Goal: Task Accomplishment & Management: Manage account settings

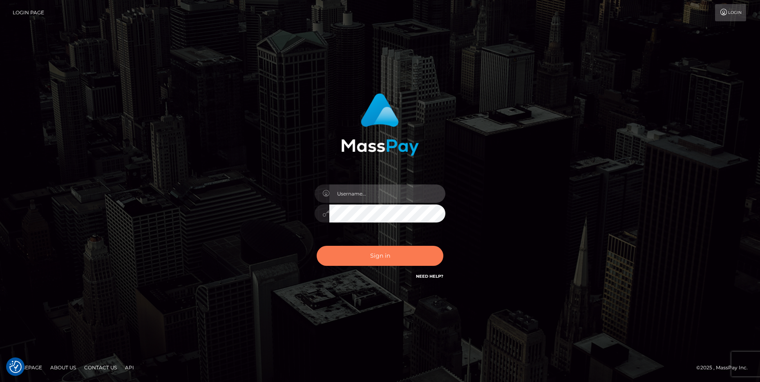
type input "cheli"
click at [386, 257] on button "Sign in" at bounding box center [380, 256] width 127 height 20
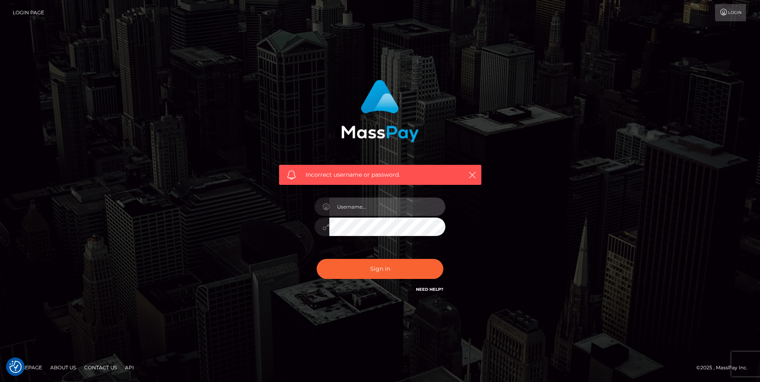
type input "cheli"
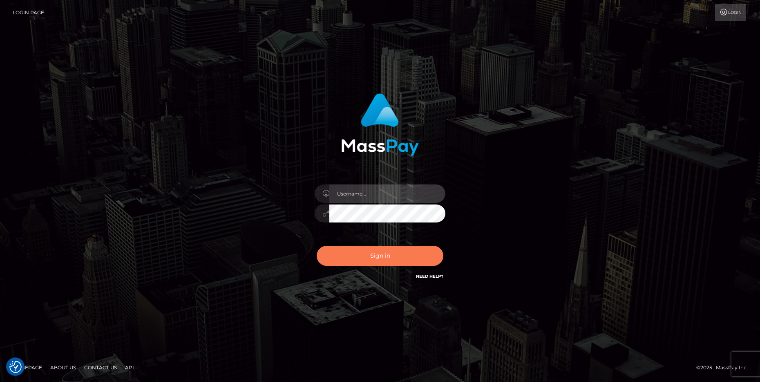
type input "cheli"
click at [393, 259] on button "Sign in" at bounding box center [380, 256] width 127 height 20
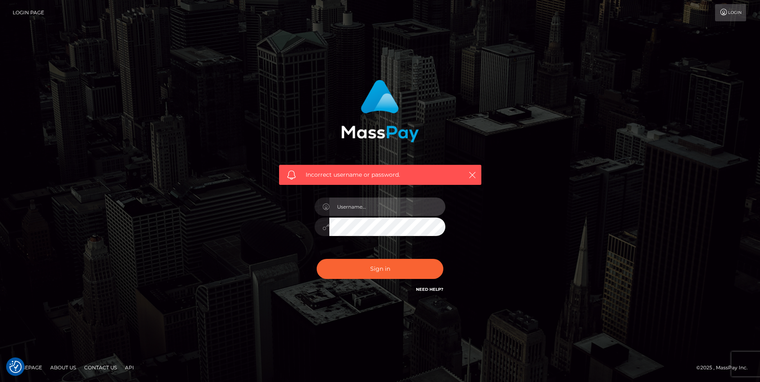
type input "cheli"
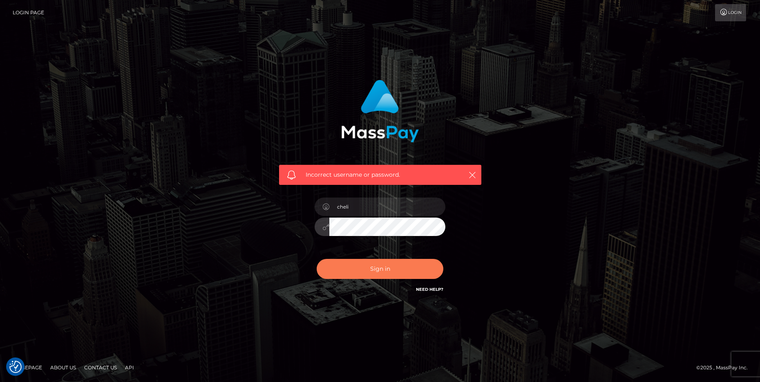
click at [344, 262] on button "Sign in" at bounding box center [380, 269] width 127 height 20
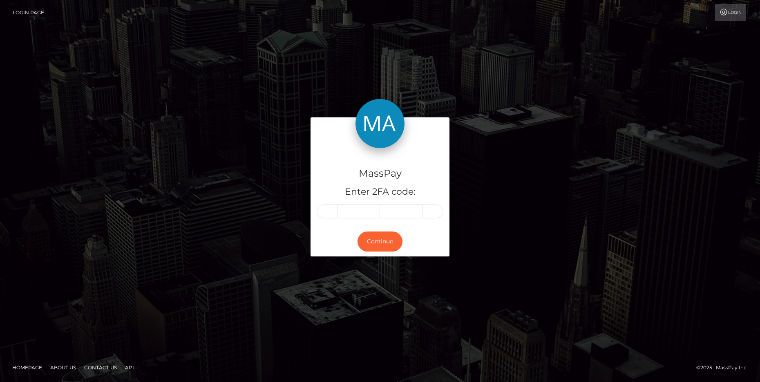
drag, startPoint x: 325, startPoint y: 220, endPoint x: 328, endPoint y: 215, distance: 6.6
click at [325, 220] on div "MassPay Enter 2FA code:" at bounding box center [380, 187] width 139 height 78
click at [328, 211] on span at bounding box center [329, 211] width 5 height 7
type input "7"
type input "0"
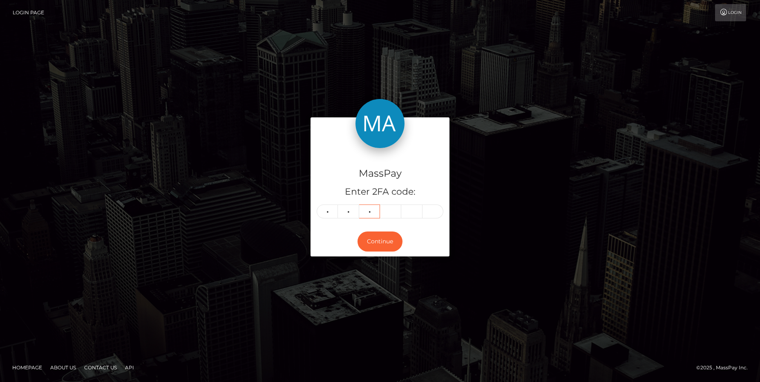
type input "3"
type input "6"
type input "2"
type input "9"
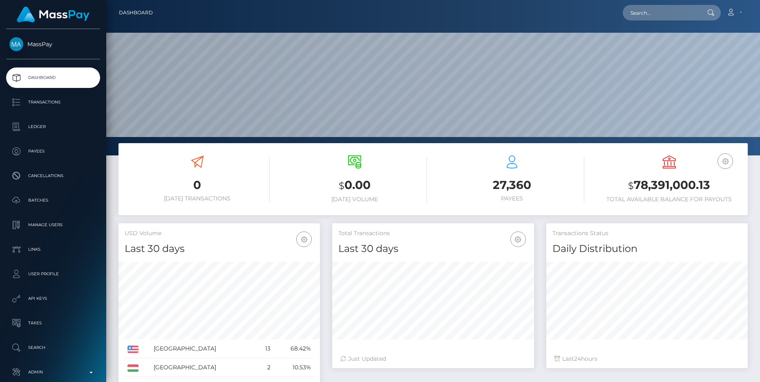
scroll to position [145, 201]
